Goal: Task Accomplishment & Management: Manage account settings

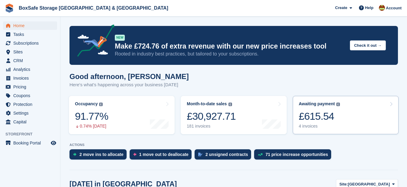
click at [299, 118] on div "£615.54" at bounding box center [319, 116] width 41 height 12
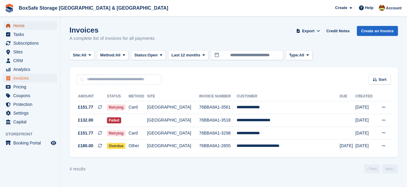
click at [18, 27] on span "Home" at bounding box center [31, 25] width 36 height 8
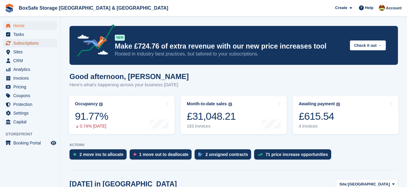
click at [25, 45] on span "Subscriptions" at bounding box center [31, 43] width 36 height 8
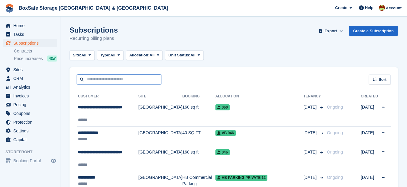
click at [108, 79] on input "text" at bounding box center [119, 80] width 85 height 10
type input "****"
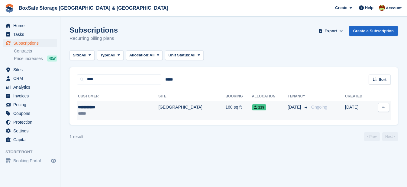
click at [81, 109] on div "**********" at bounding box center [104, 107] width 52 height 6
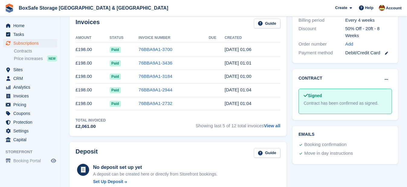
scroll to position [182, 0]
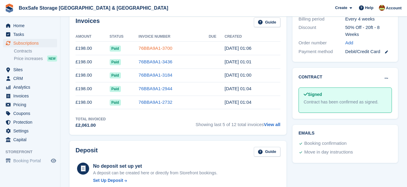
click at [156, 49] on link "76BBA9A1-3700" at bounding box center [156, 48] width 34 height 5
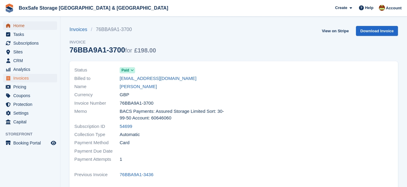
click at [28, 23] on span "Home" at bounding box center [31, 25] width 36 height 8
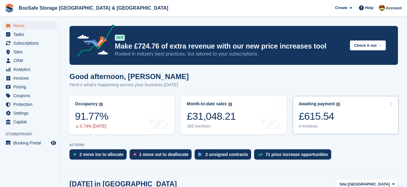
click at [312, 131] on link "Awaiting payment The total outstanding balance on all open invoices. £615.54 4 …" at bounding box center [346, 115] width 106 height 38
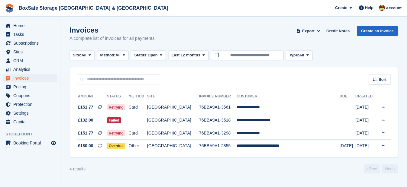
click at [16, 21] on div "Home Tasks Subscriptions Subscriptions Subscriptions Contracts Price increases …" at bounding box center [30, 73] width 60 height 108
click at [16, 23] on span "Home" at bounding box center [31, 25] width 36 height 8
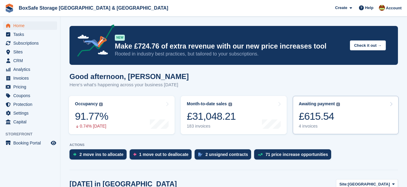
click at [311, 114] on div "£615.54" at bounding box center [319, 116] width 41 height 12
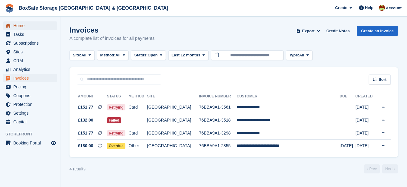
click at [17, 25] on span "Home" at bounding box center [31, 25] width 36 height 8
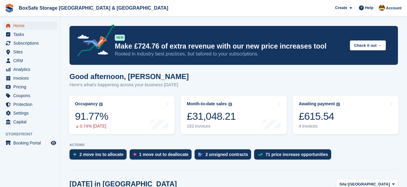
click at [28, 23] on span "Home" at bounding box center [31, 25] width 36 height 8
click at [25, 29] on span "Home" at bounding box center [31, 25] width 36 height 8
